Goal: Task Accomplishment & Management: Manage account settings

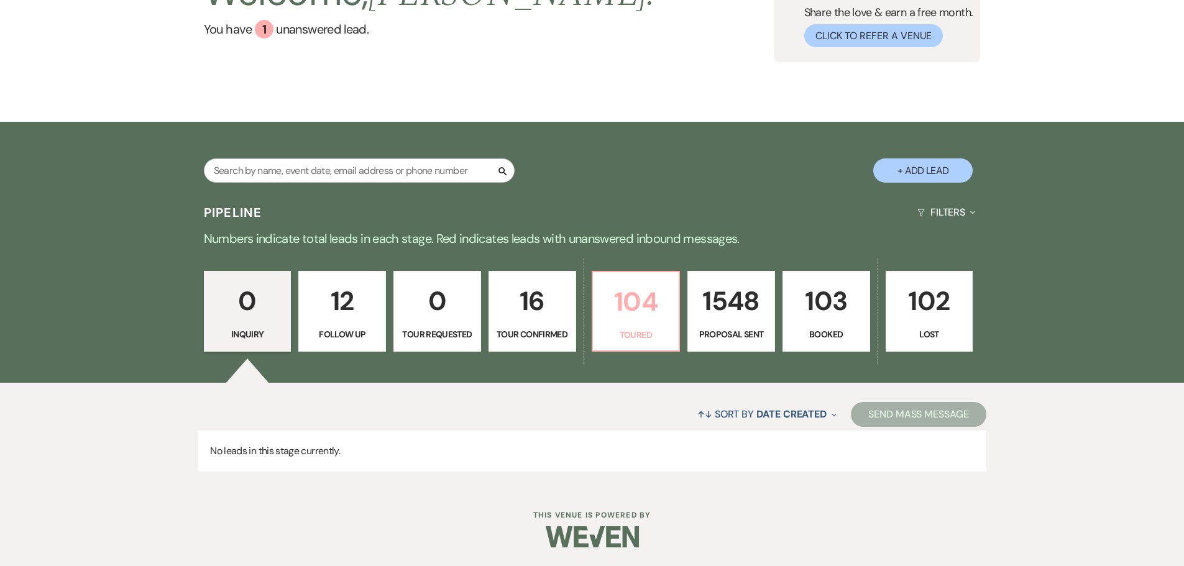
click at [644, 297] on p "104" at bounding box center [637, 302] width 72 height 42
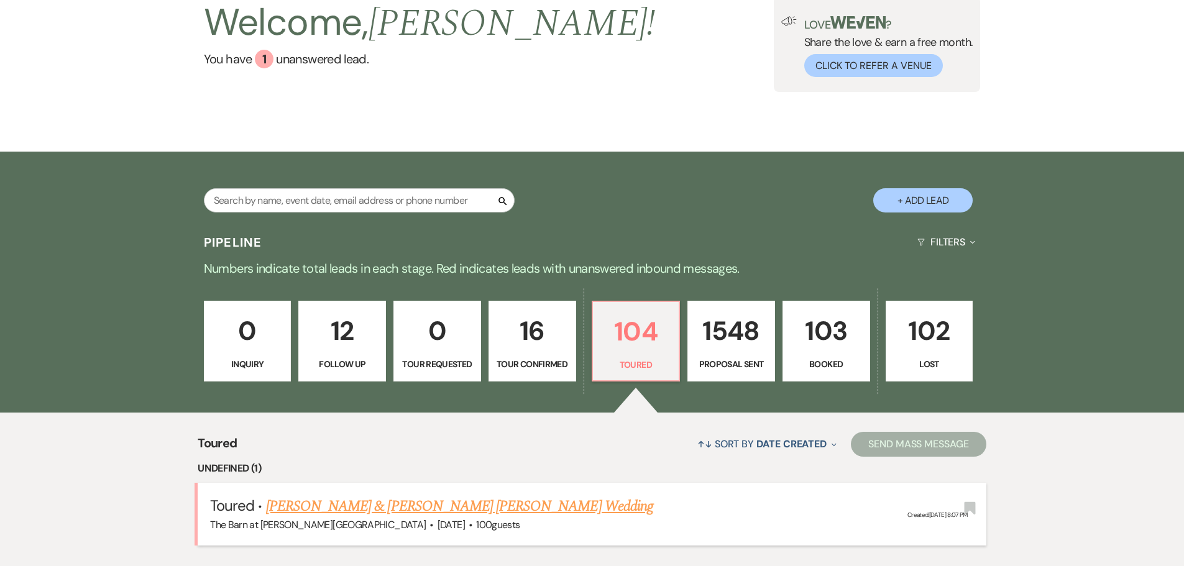
select select "5"
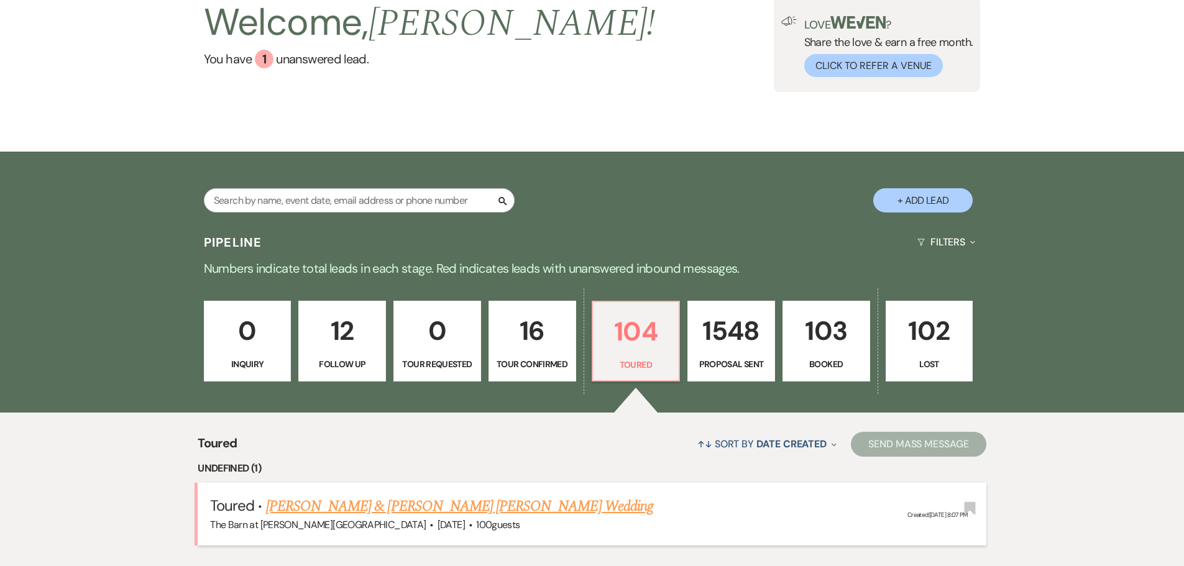
select select "5"
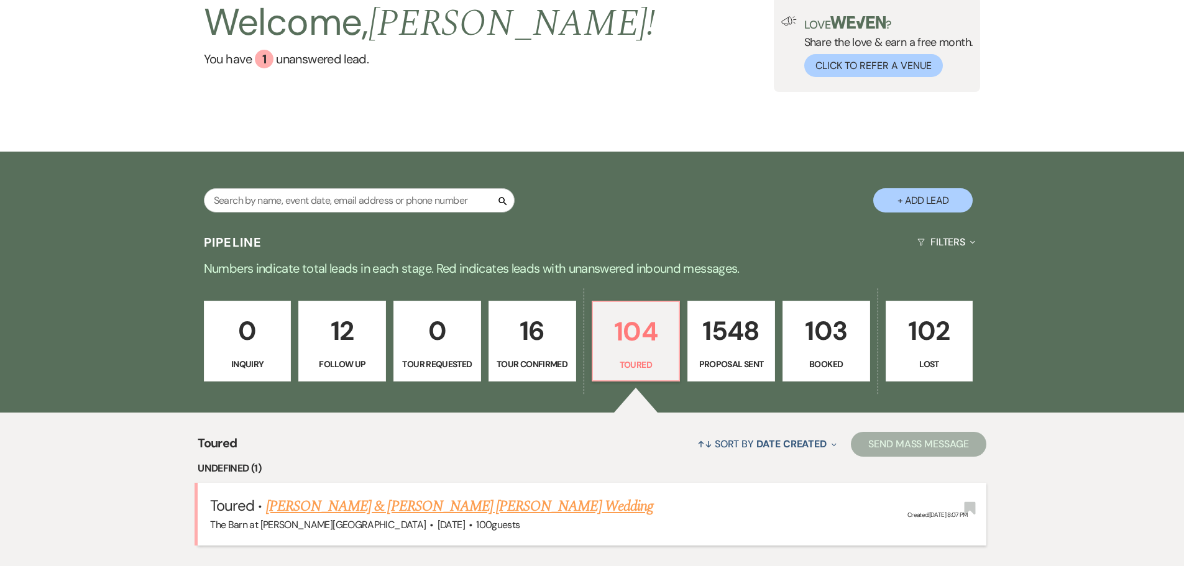
select select "5"
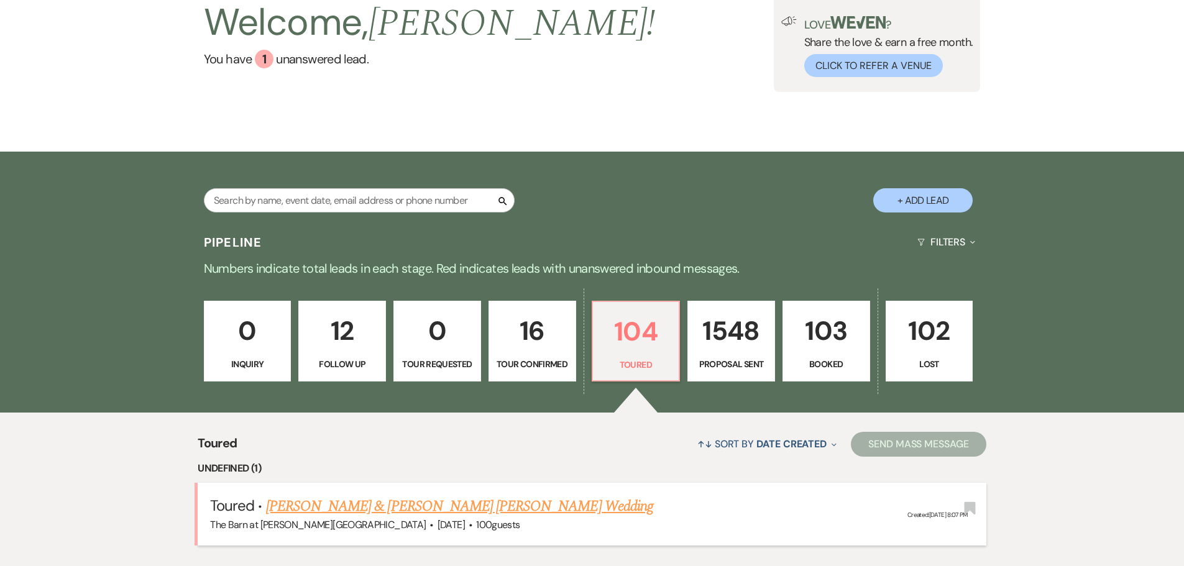
select select "5"
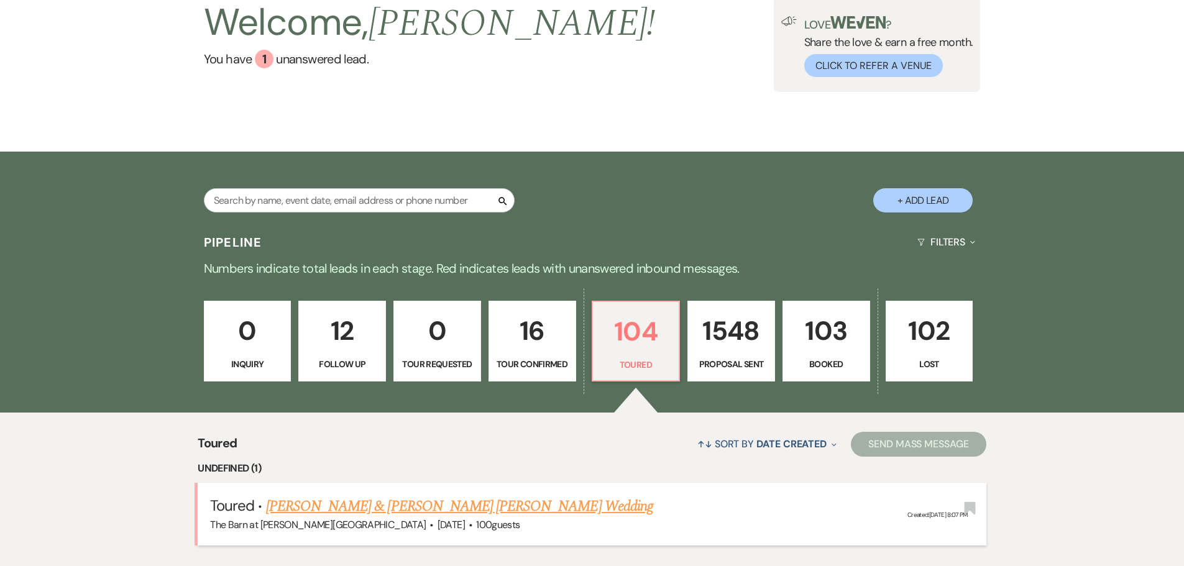
select select "5"
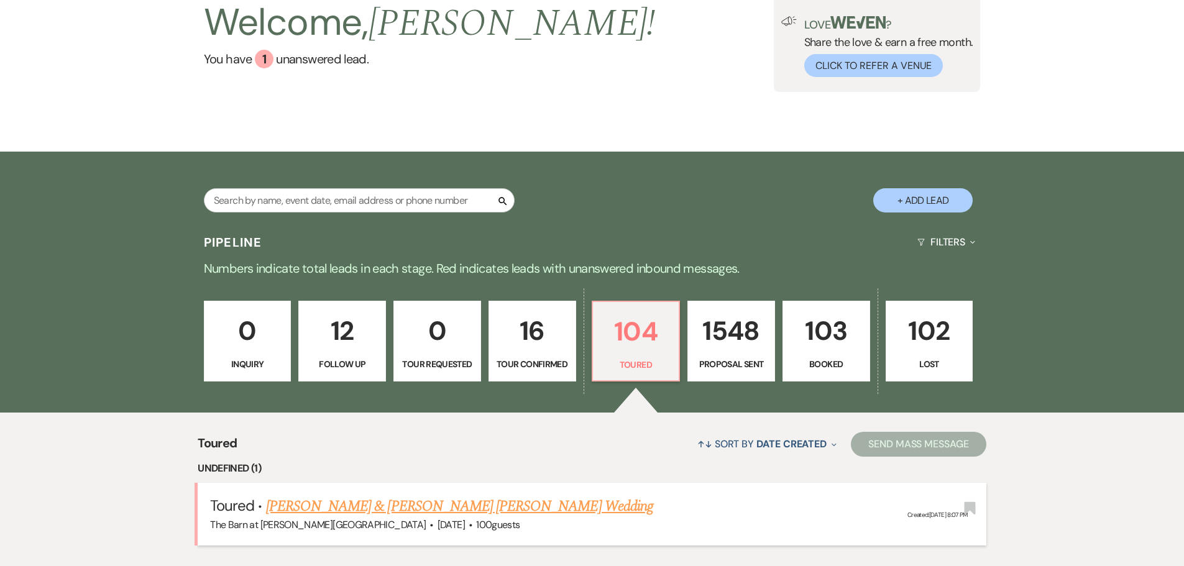
select select "5"
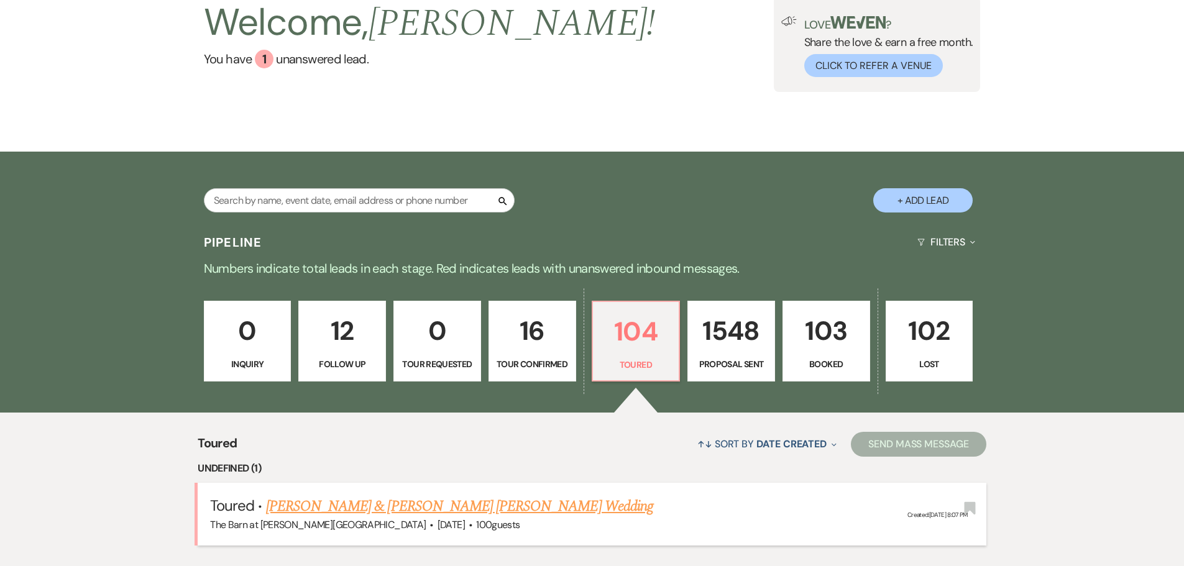
select select "5"
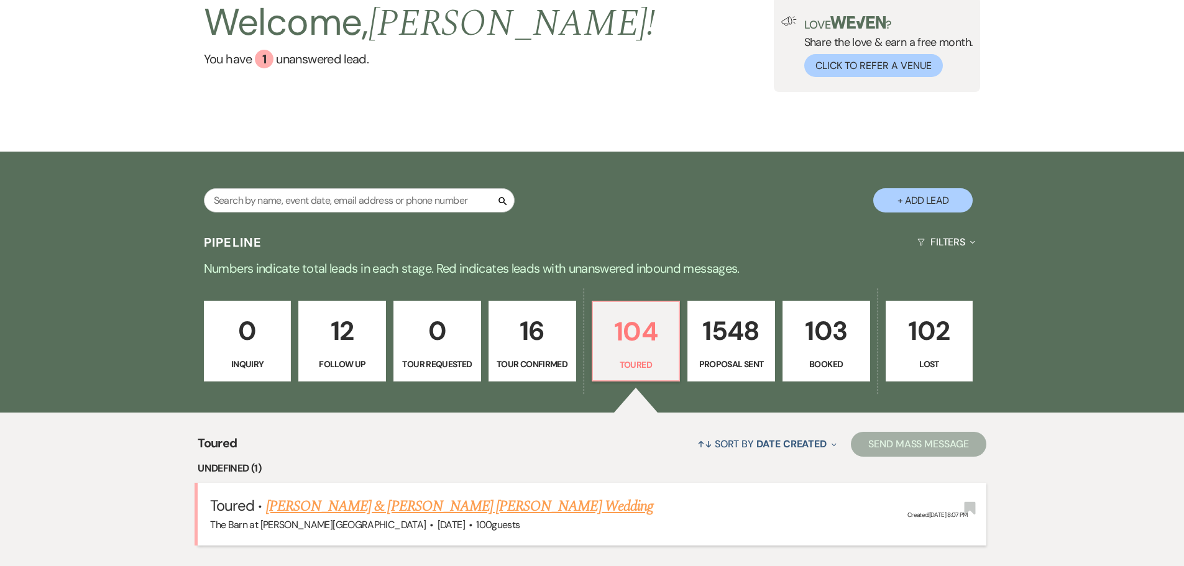
select select "5"
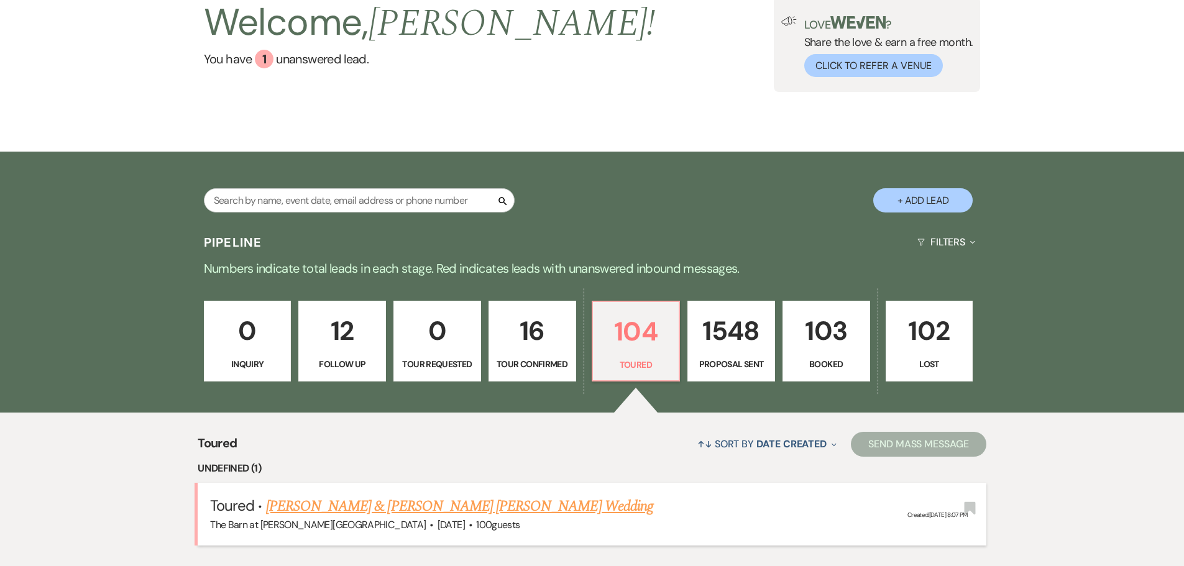
select select "5"
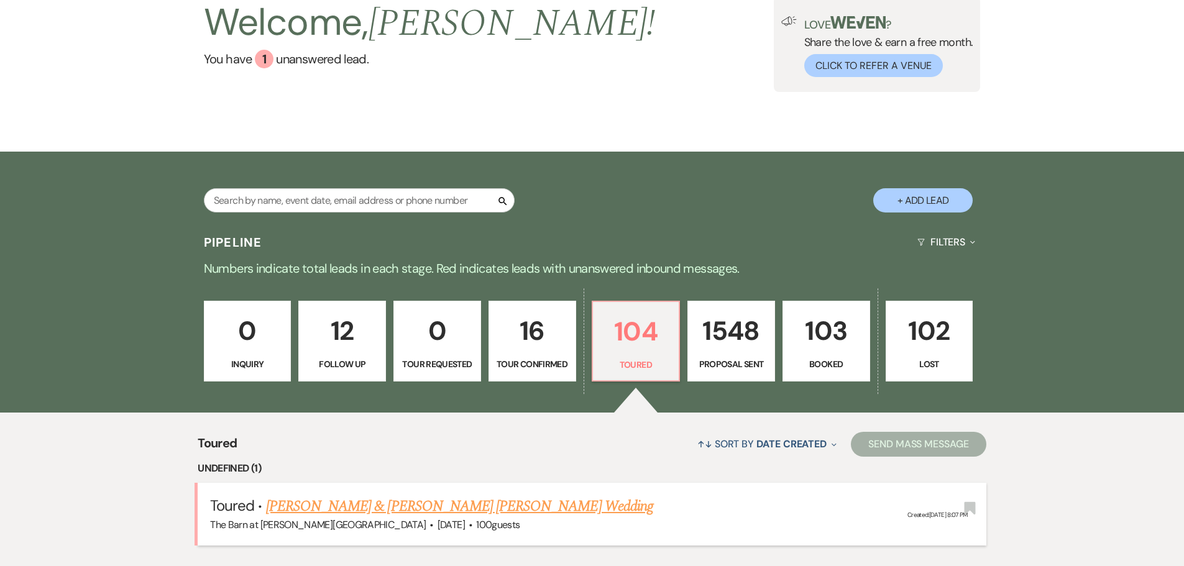
select select "5"
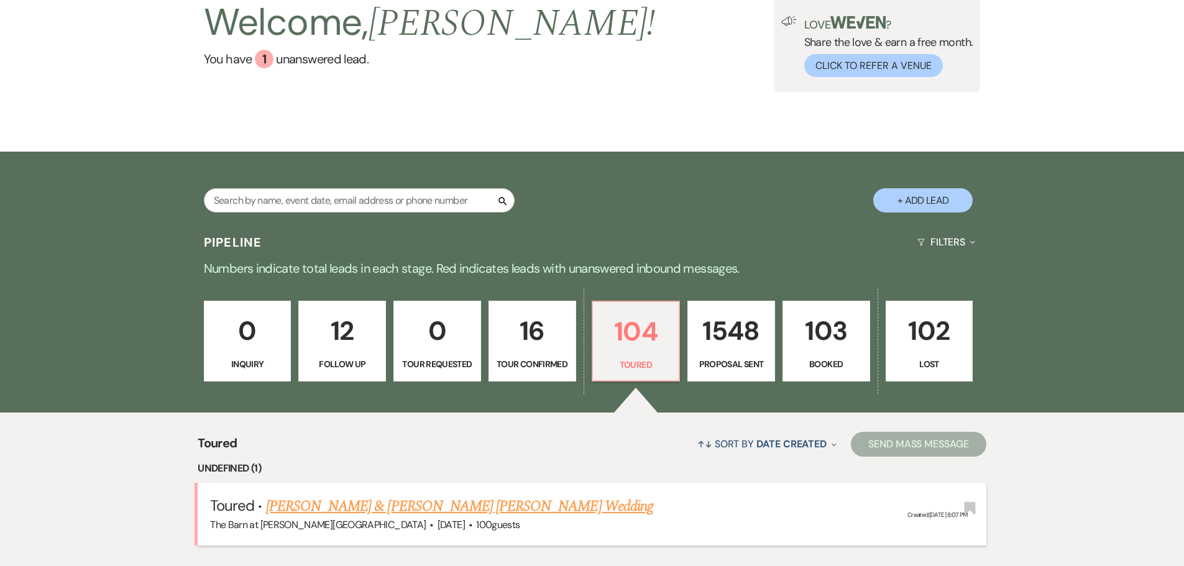
select select "5"
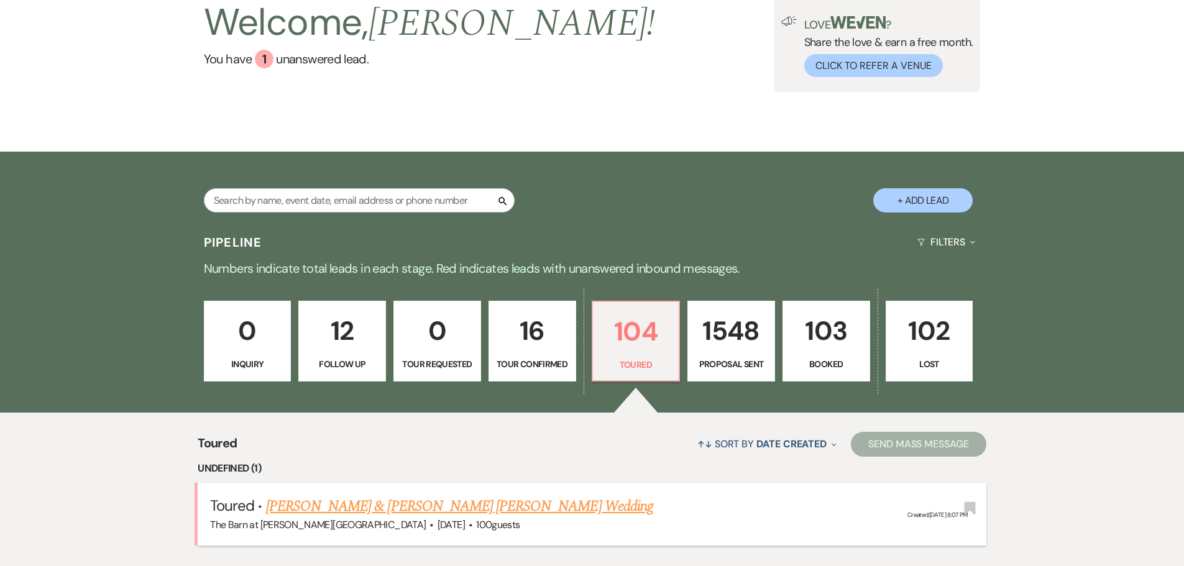
select select "5"
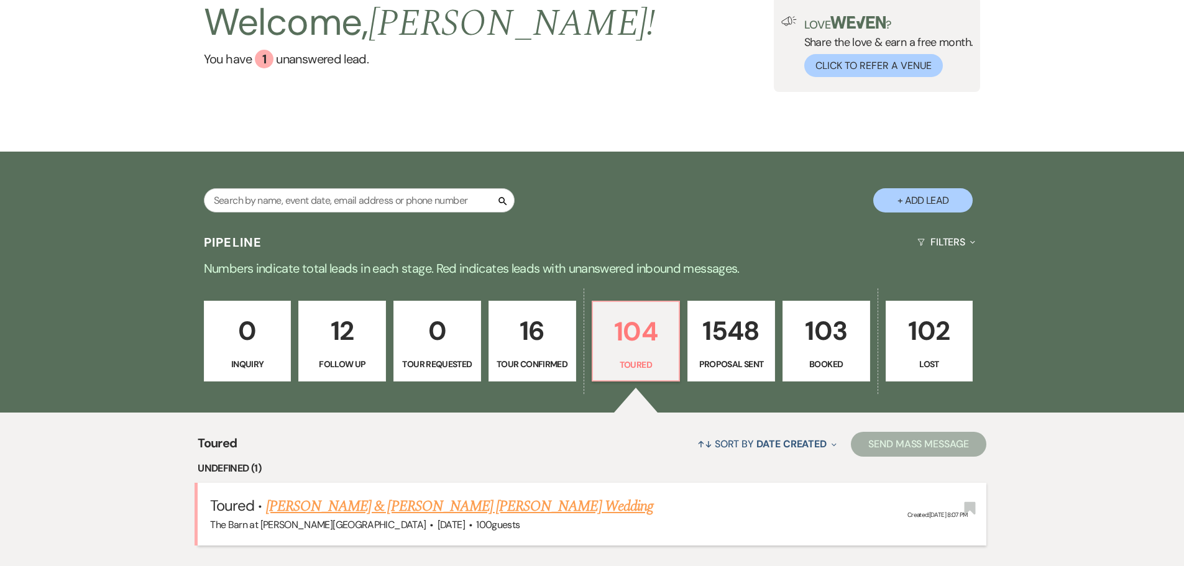
select select "5"
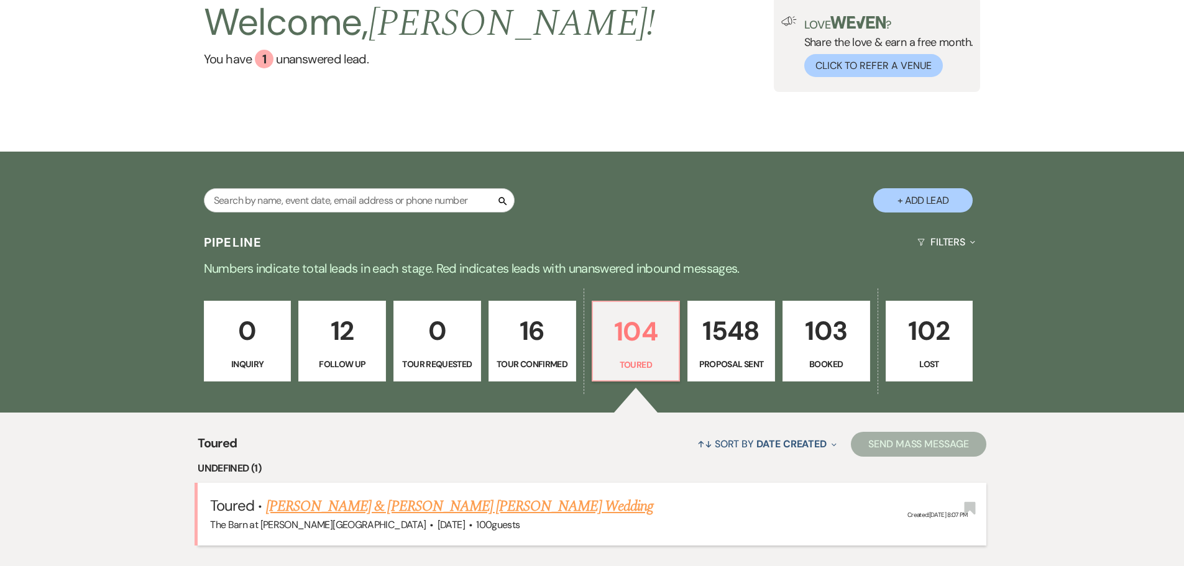
select select "5"
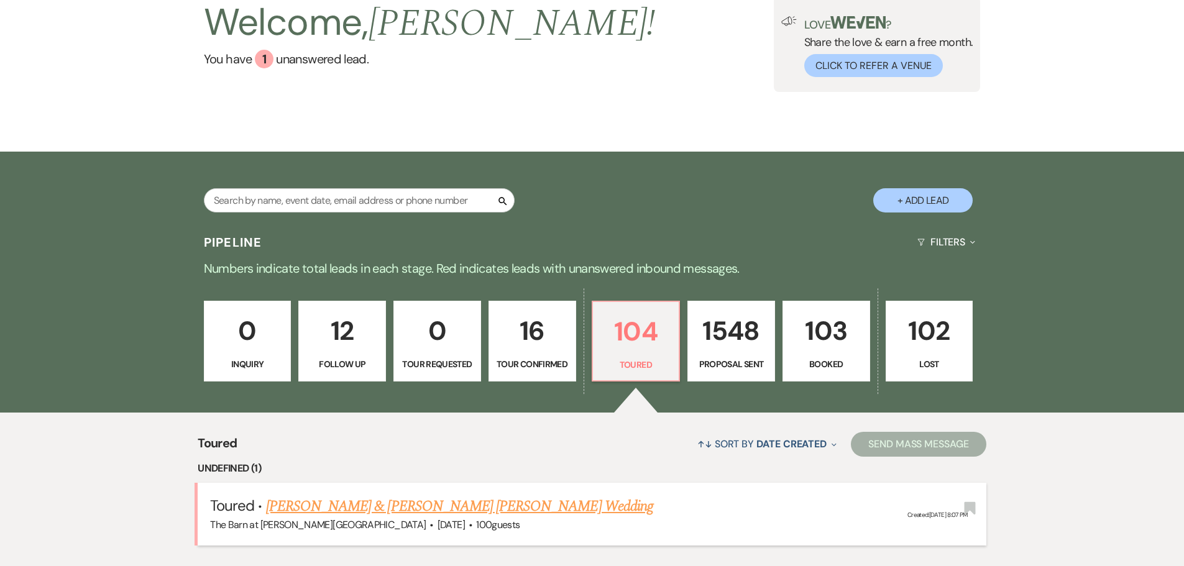
select select "5"
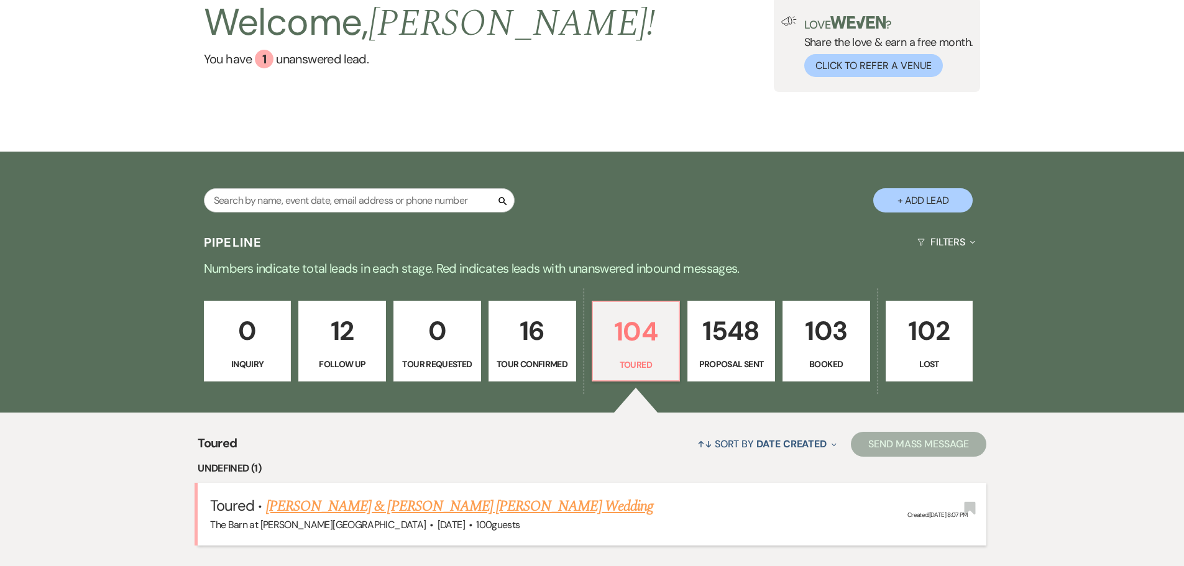
select select "5"
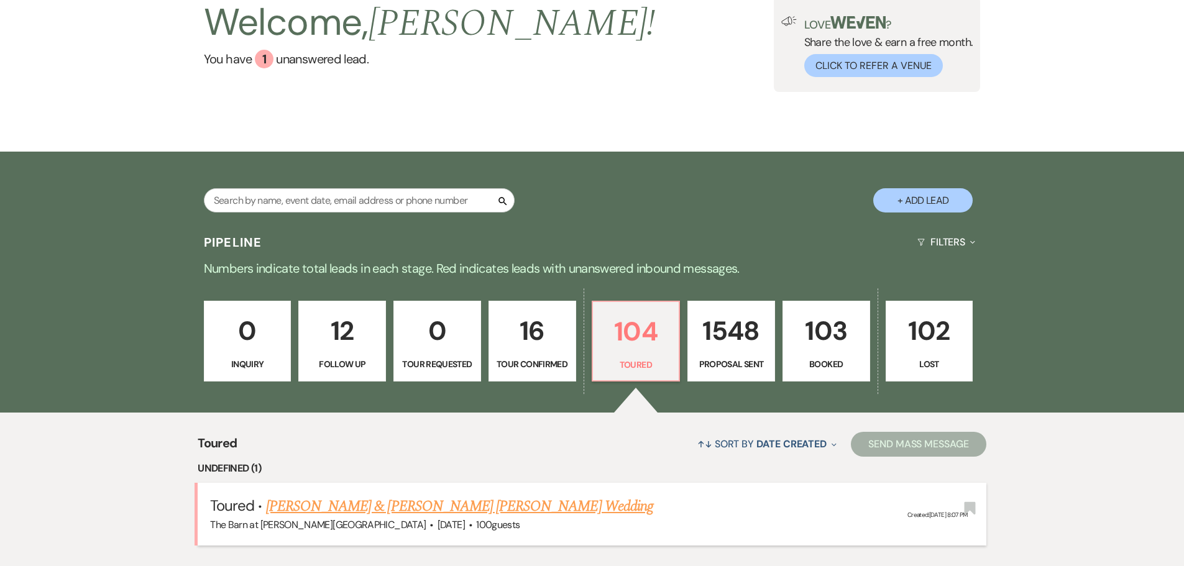
select select "5"
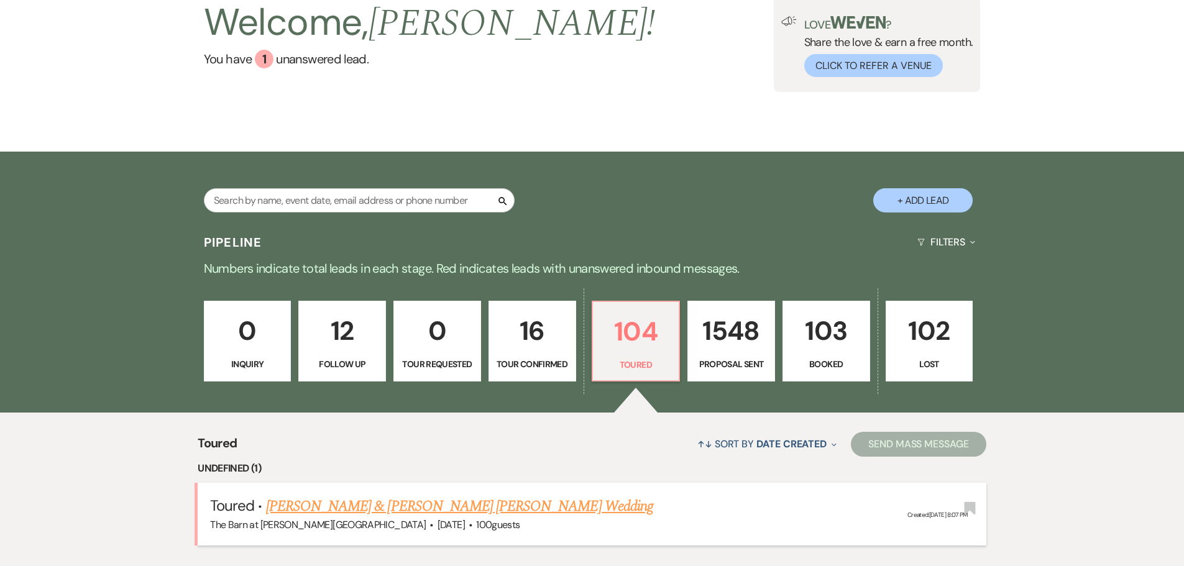
select select "5"
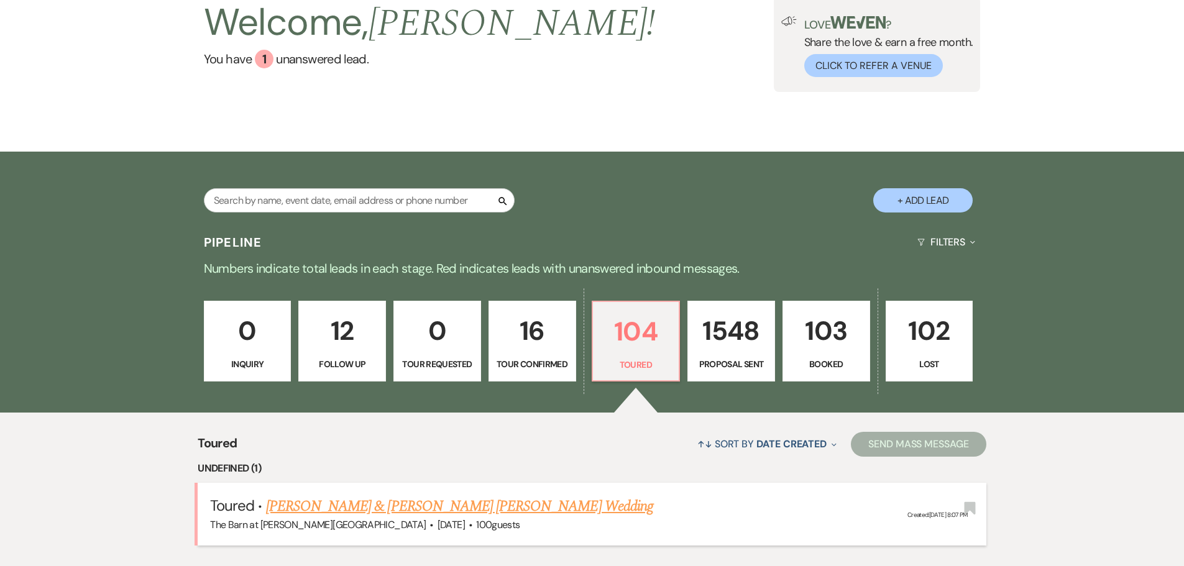
select select "5"
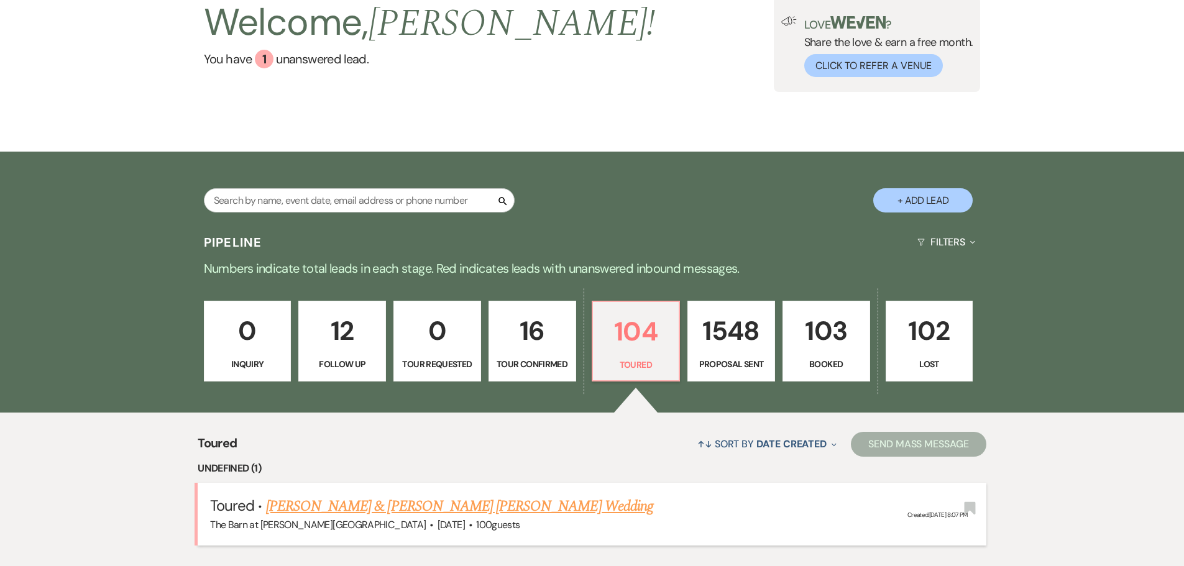
select select "5"
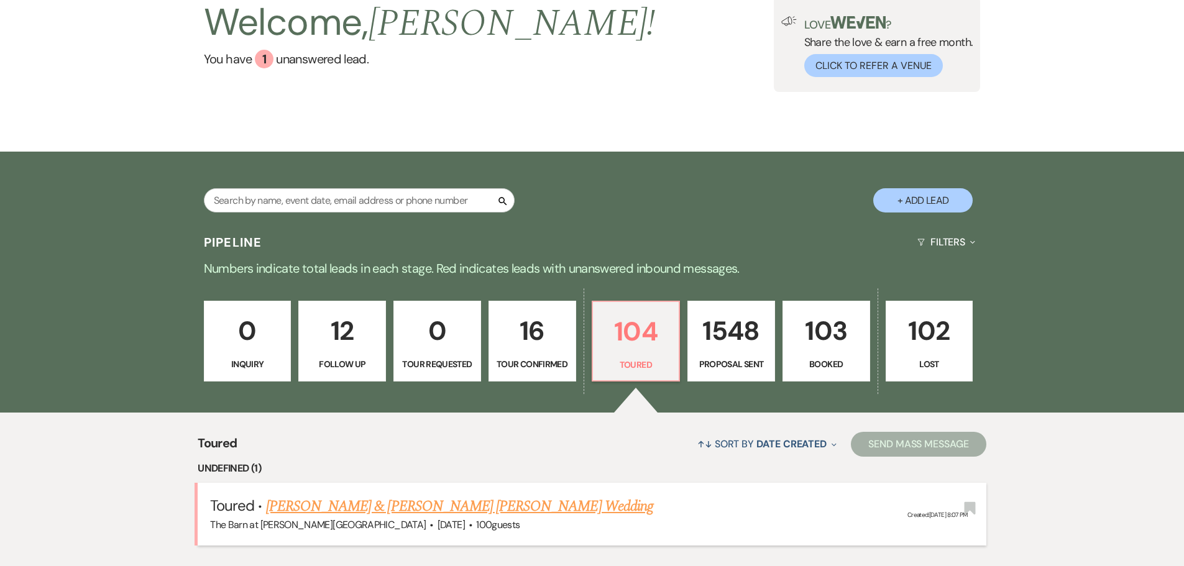
select select "5"
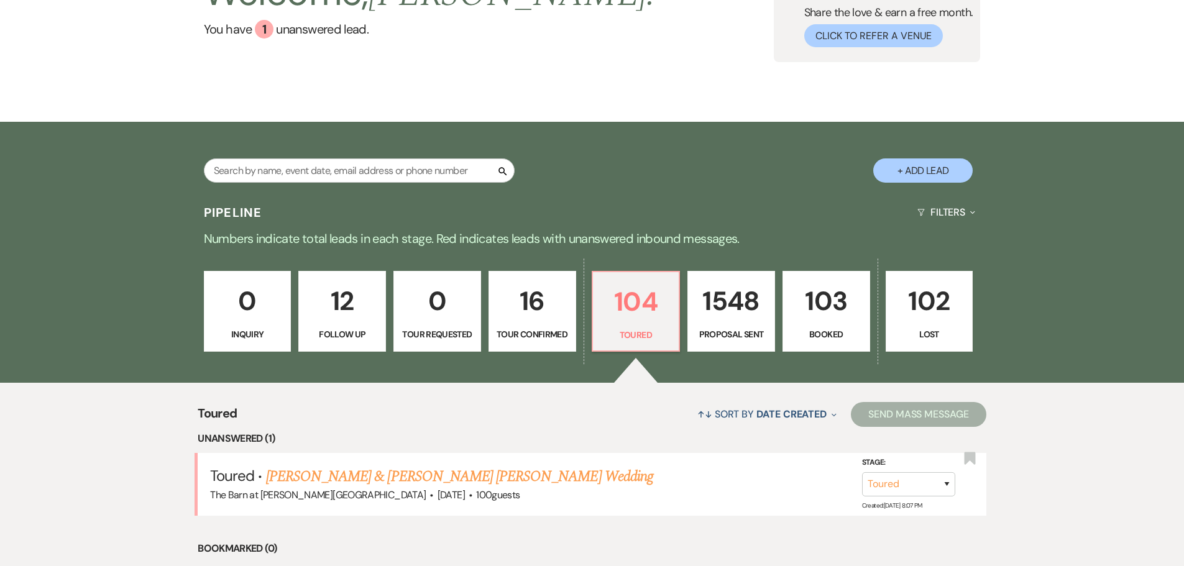
click at [339, 481] on link "[PERSON_NAME] & [PERSON_NAME] [PERSON_NAME] Wedding" at bounding box center [459, 477] width 387 height 22
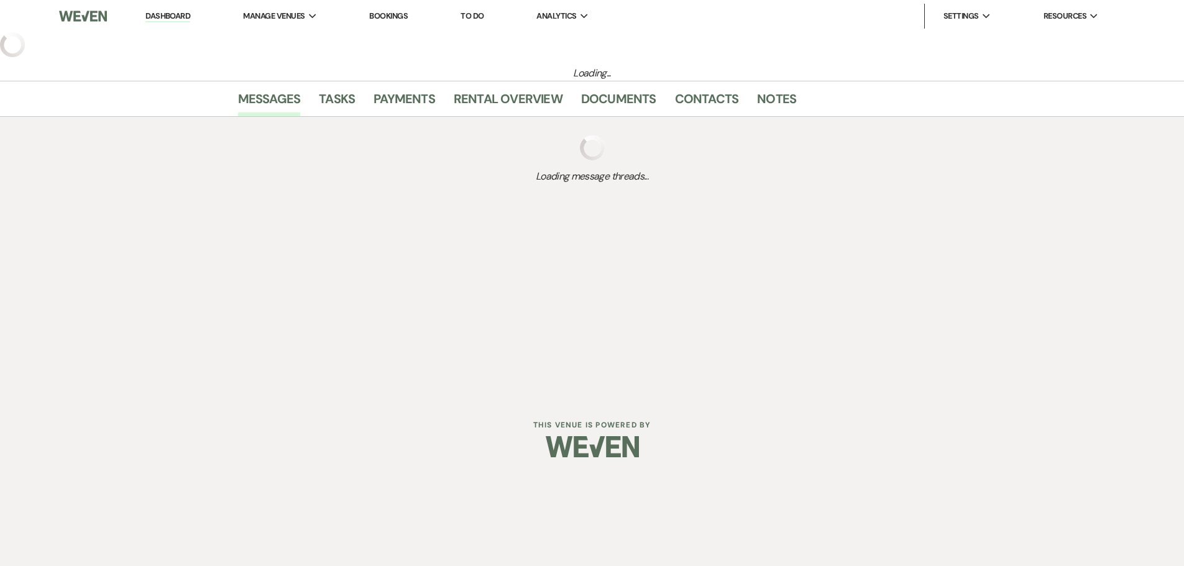
select select "5"
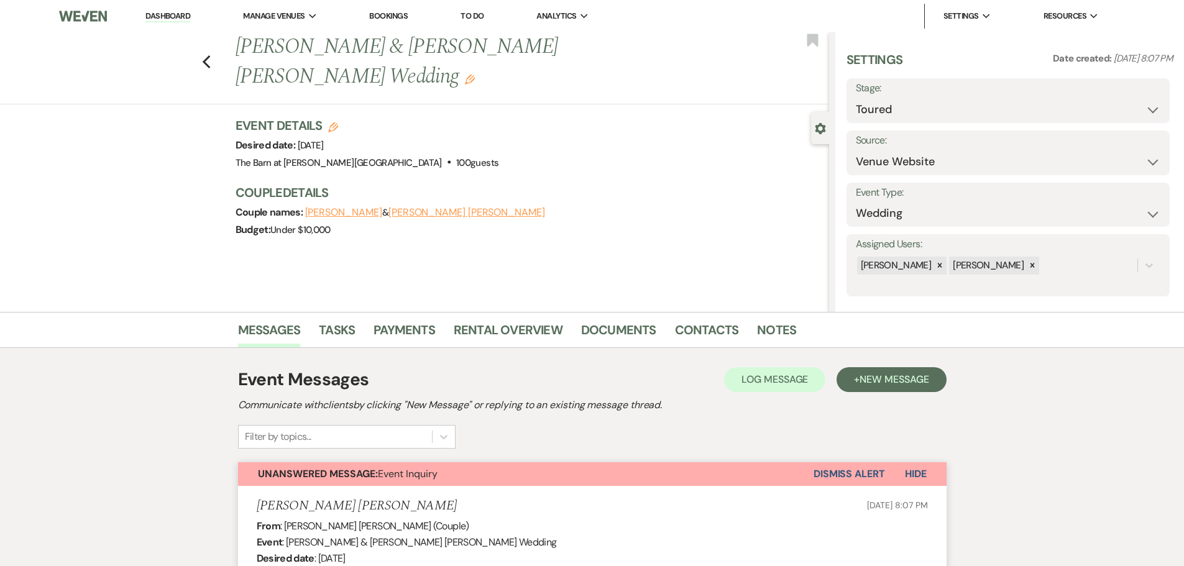
click at [185, 14] on link "Dashboard" at bounding box center [167, 17] width 45 height 12
